Goal: Register for event/course

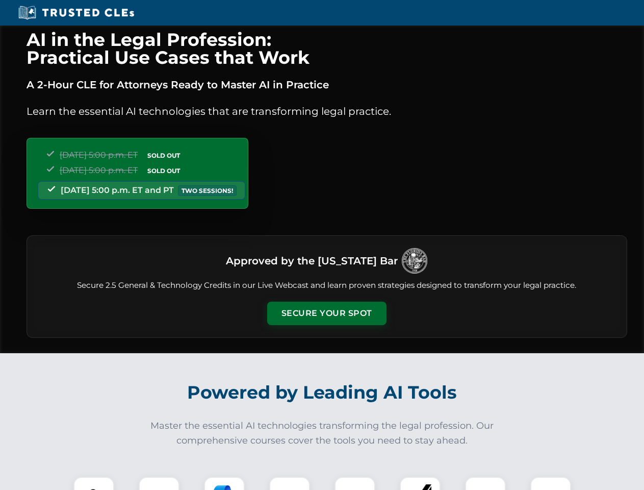
click at [326, 313] on button "Secure Your Spot" at bounding box center [326, 312] width 119 height 23
click at [94, 483] on img at bounding box center [94, 497] width 30 height 30
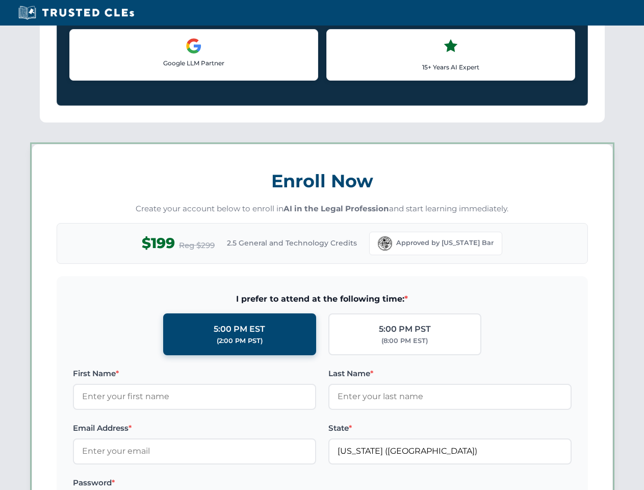
click at [224, 483] on label "Password *" at bounding box center [194, 482] width 243 height 12
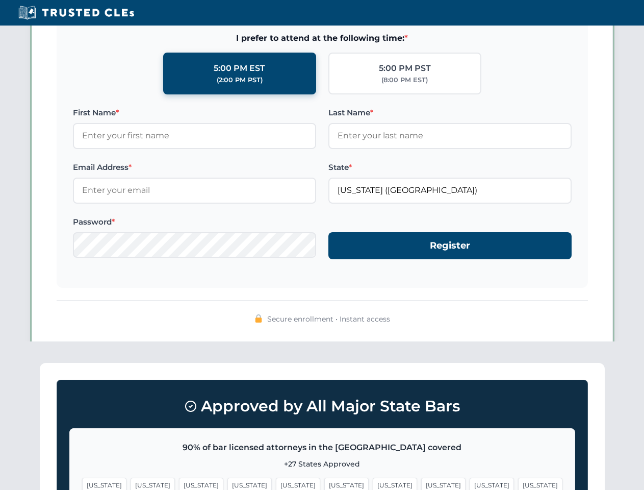
click at [470, 483] on span "[US_STATE]" at bounding box center [492, 484] width 44 height 15
